Goal: Check status: Check status

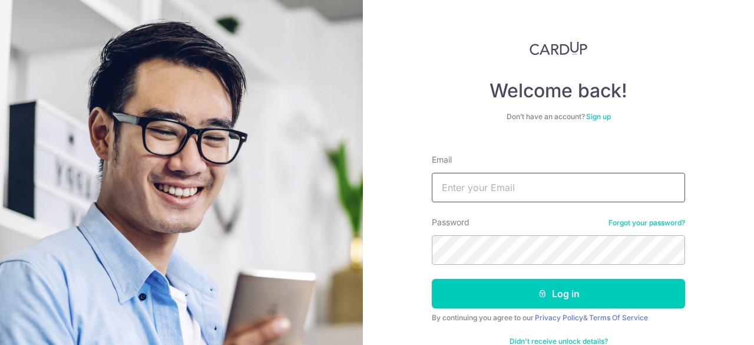
click at [499, 188] on input "Email" at bounding box center [558, 187] width 253 height 29
type input "[EMAIL_ADDRESS][DOMAIN_NAME]"
click at [432, 279] on button "Log in" at bounding box center [558, 293] width 253 height 29
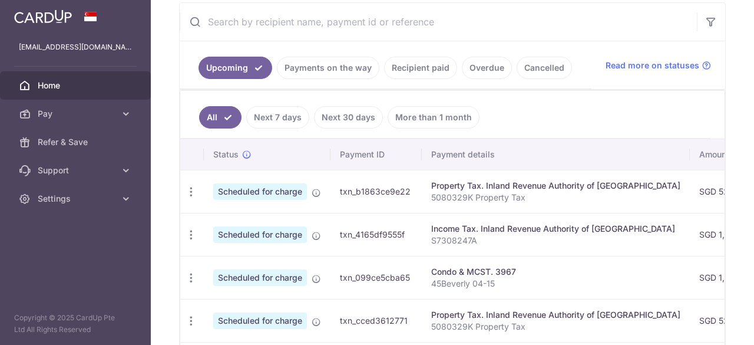
scroll to position [236, 0]
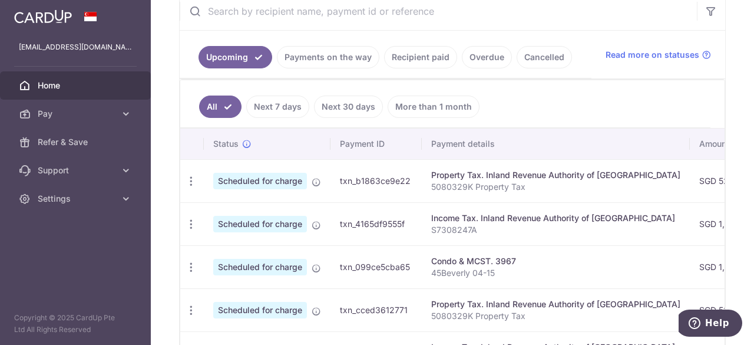
click at [335, 59] on link "Payments on the way" at bounding box center [328, 57] width 102 height 22
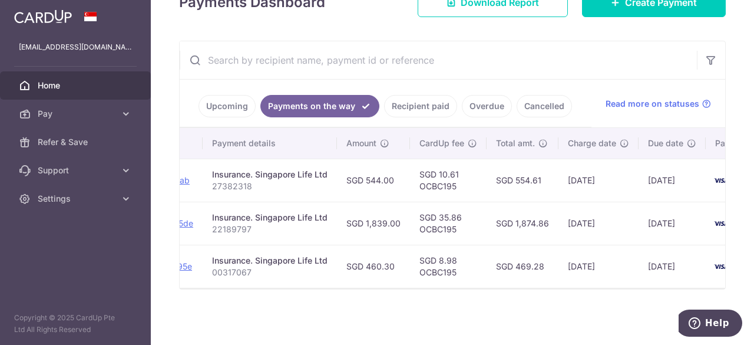
scroll to position [0, 117]
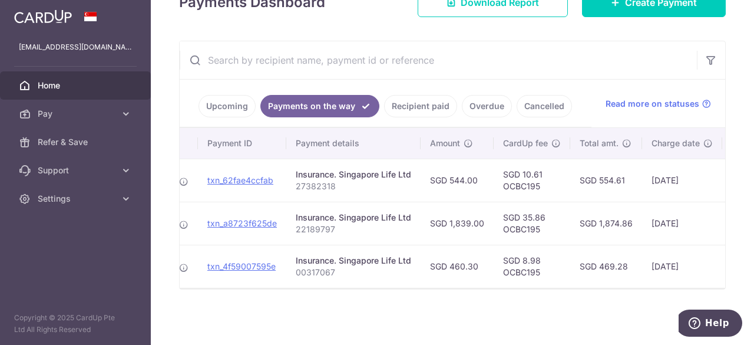
click at [400, 100] on link "Recipient paid" at bounding box center [420, 106] width 73 height 22
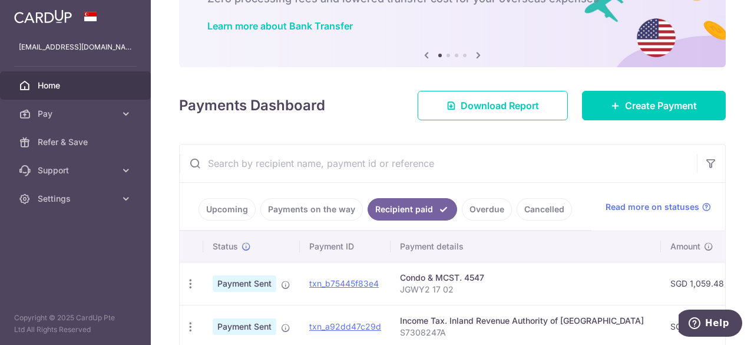
scroll to position [72, 0]
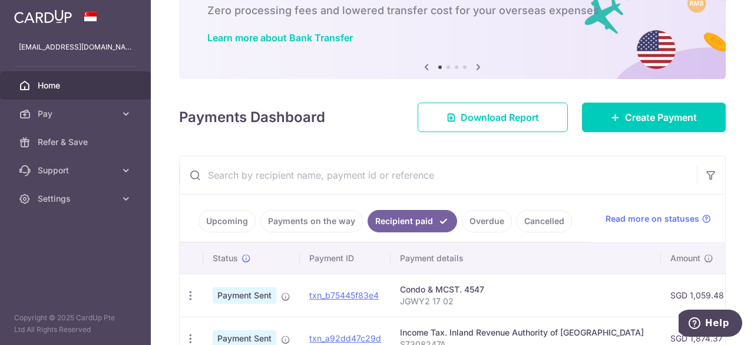
click at [322, 220] on link "Payments on the way" at bounding box center [311, 221] width 102 height 22
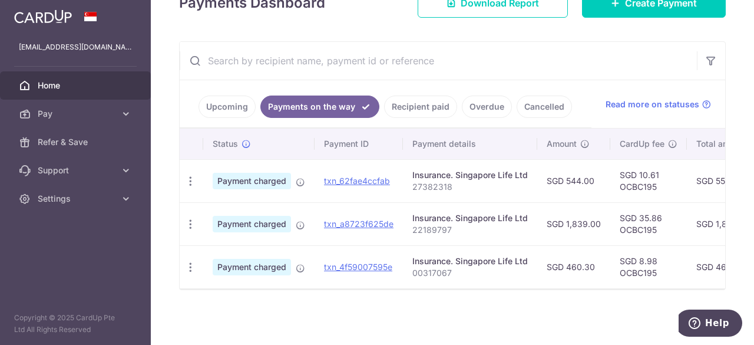
scroll to position [190, 0]
click at [425, 101] on link "Recipient paid" at bounding box center [420, 106] width 73 height 22
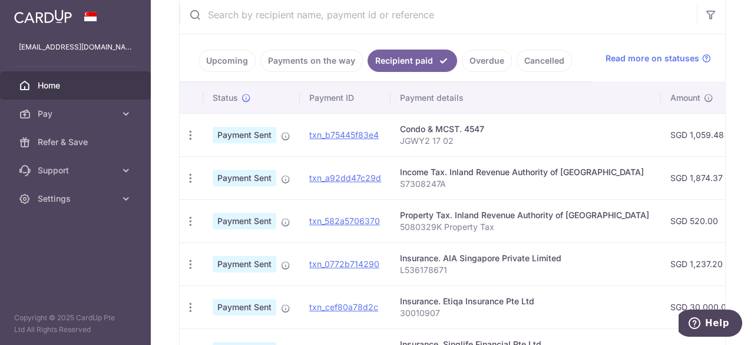
scroll to position [249, 0]
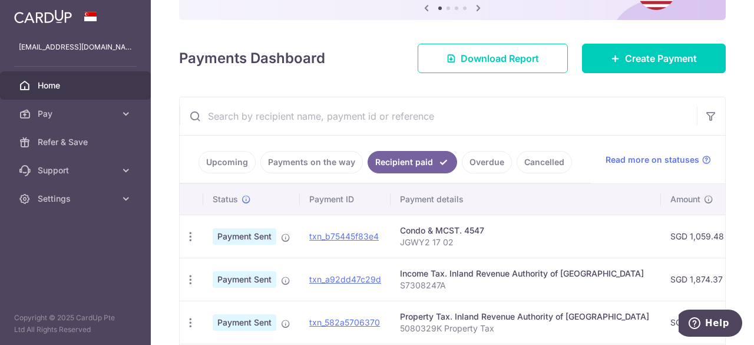
click at [229, 156] on link "Upcoming" at bounding box center [226, 162] width 57 height 22
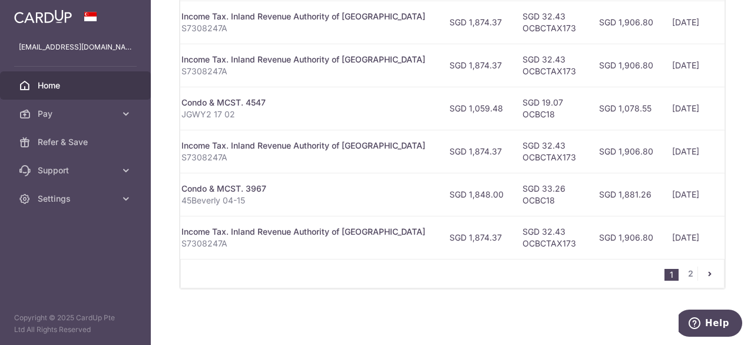
scroll to position [0, 304]
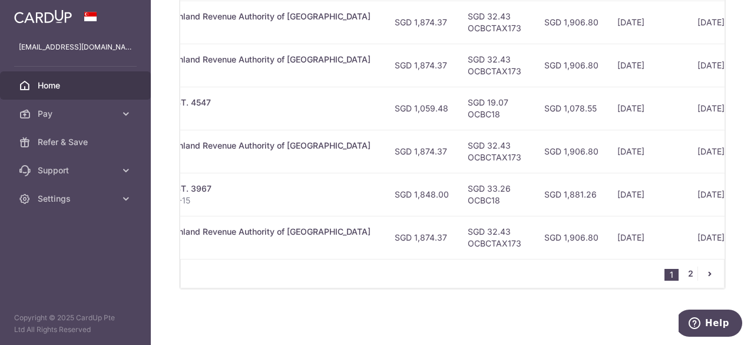
click at [688, 277] on link "2" at bounding box center [690, 273] width 14 height 14
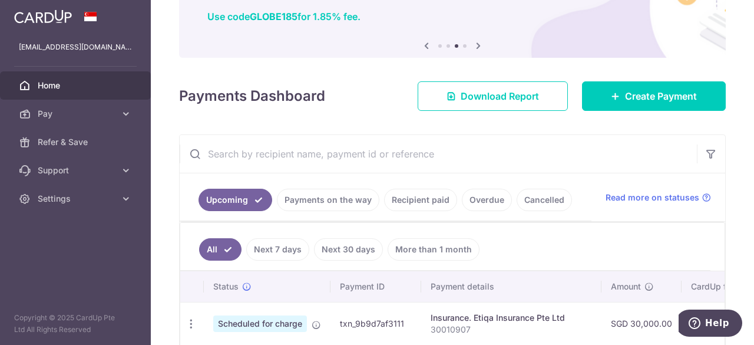
scroll to position [0, 0]
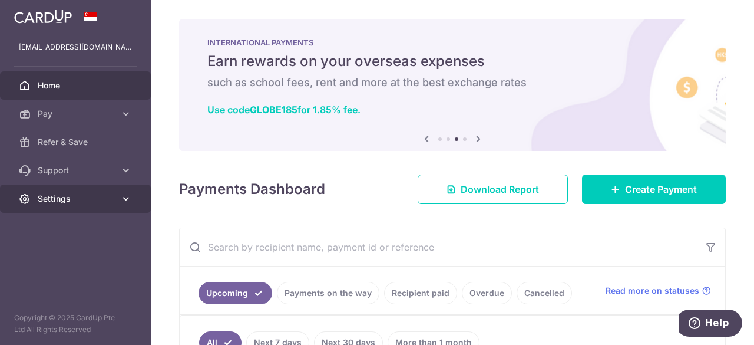
click at [112, 200] on span "Settings" at bounding box center [77, 199] width 78 height 12
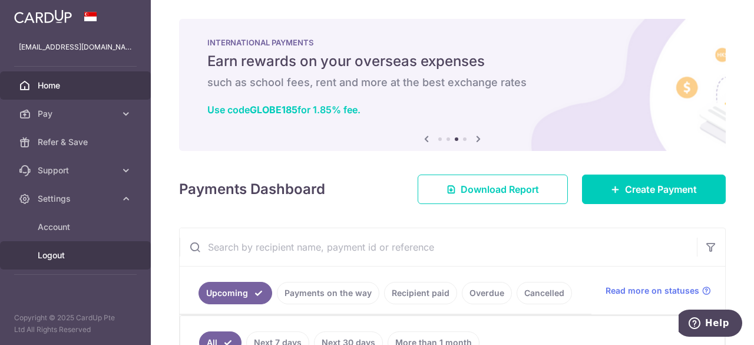
click at [82, 256] on span "Logout" at bounding box center [77, 255] width 78 height 12
